Goal: Task Accomplishment & Management: Manage account settings

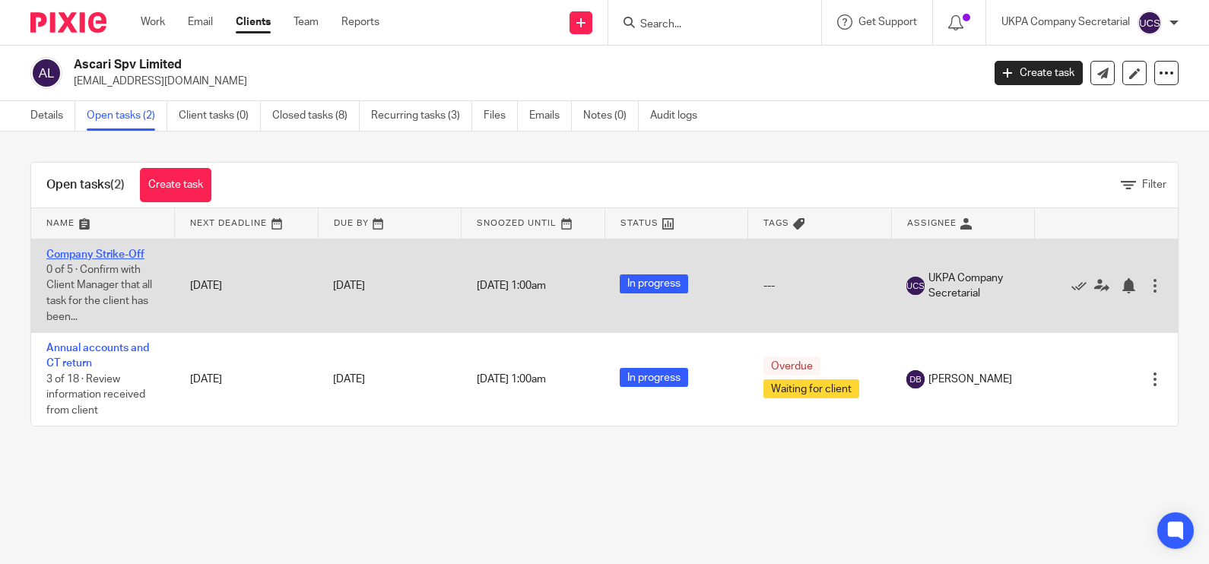
click at [89, 251] on link "Company Strike-Off" at bounding box center [95, 254] width 98 height 11
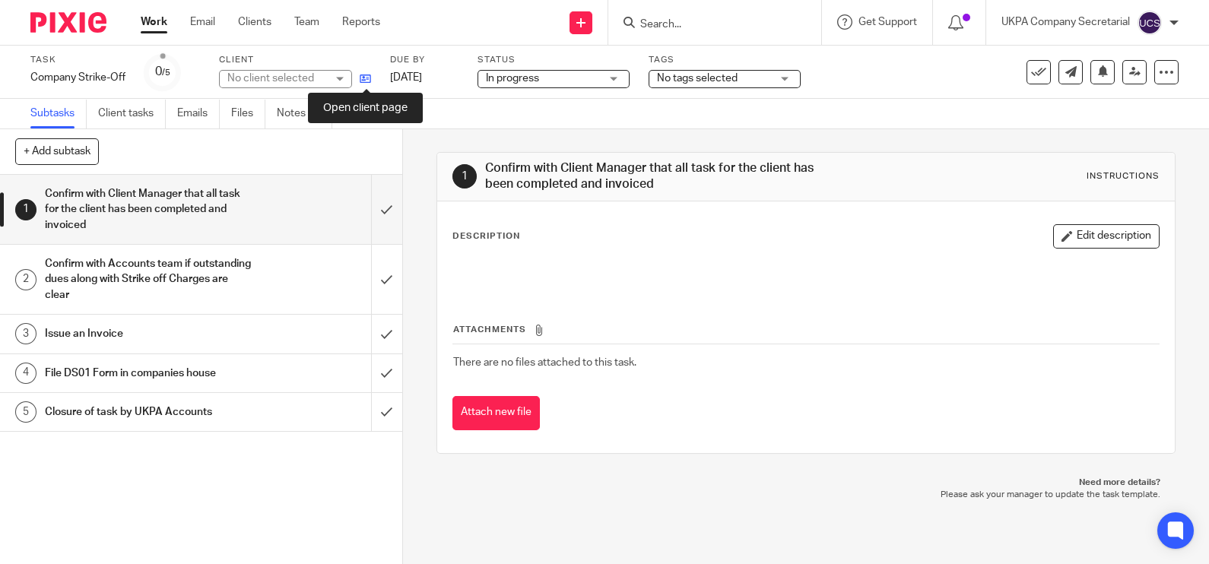
click at [371, 81] on icon at bounding box center [365, 78] width 11 height 11
